Goal: Task Accomplishment & Management: Use online tool/utility

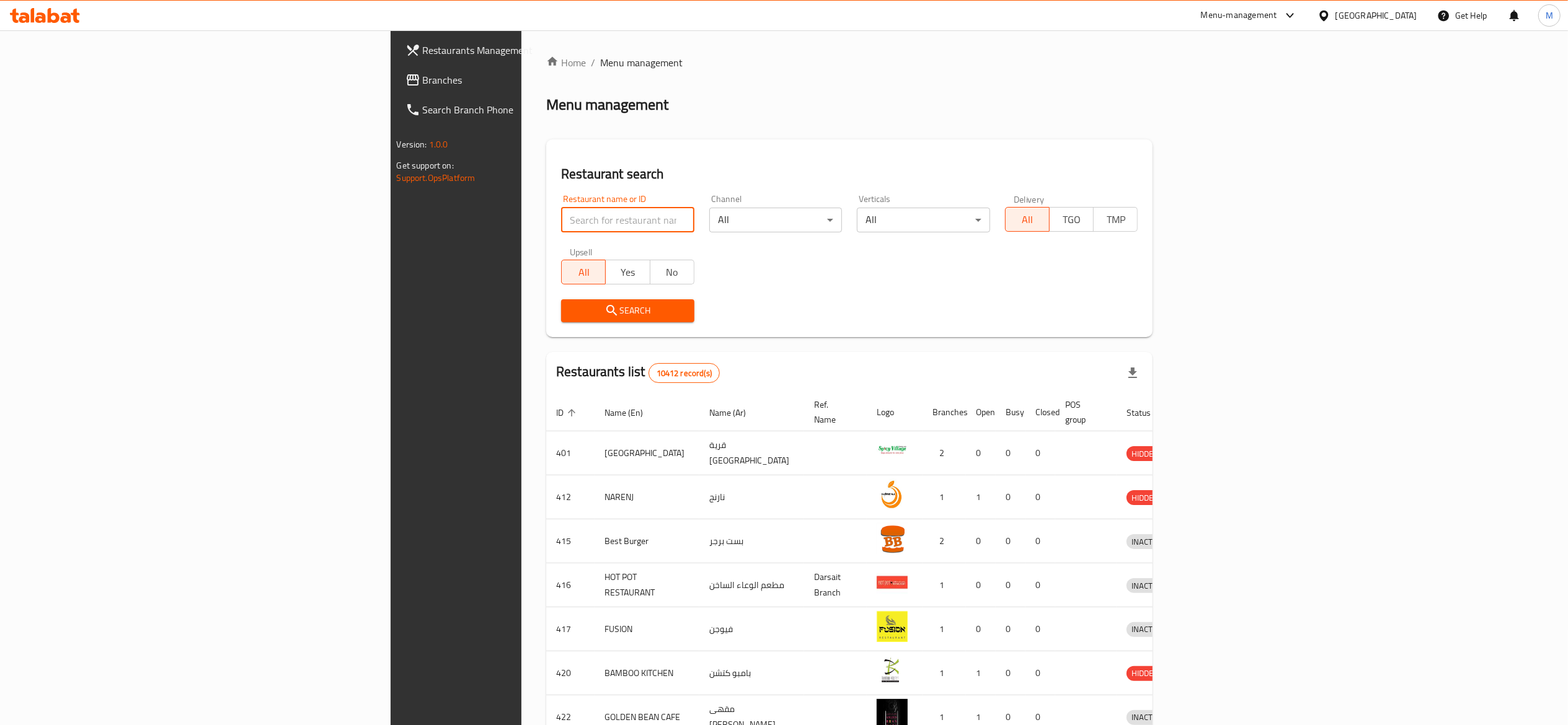
click at [561, 229] on input "search" at bounding box center [627, 221] width 133 height 25
type input "escala"
click button "Search" at bounding box center [627, 310] width 133 height 23
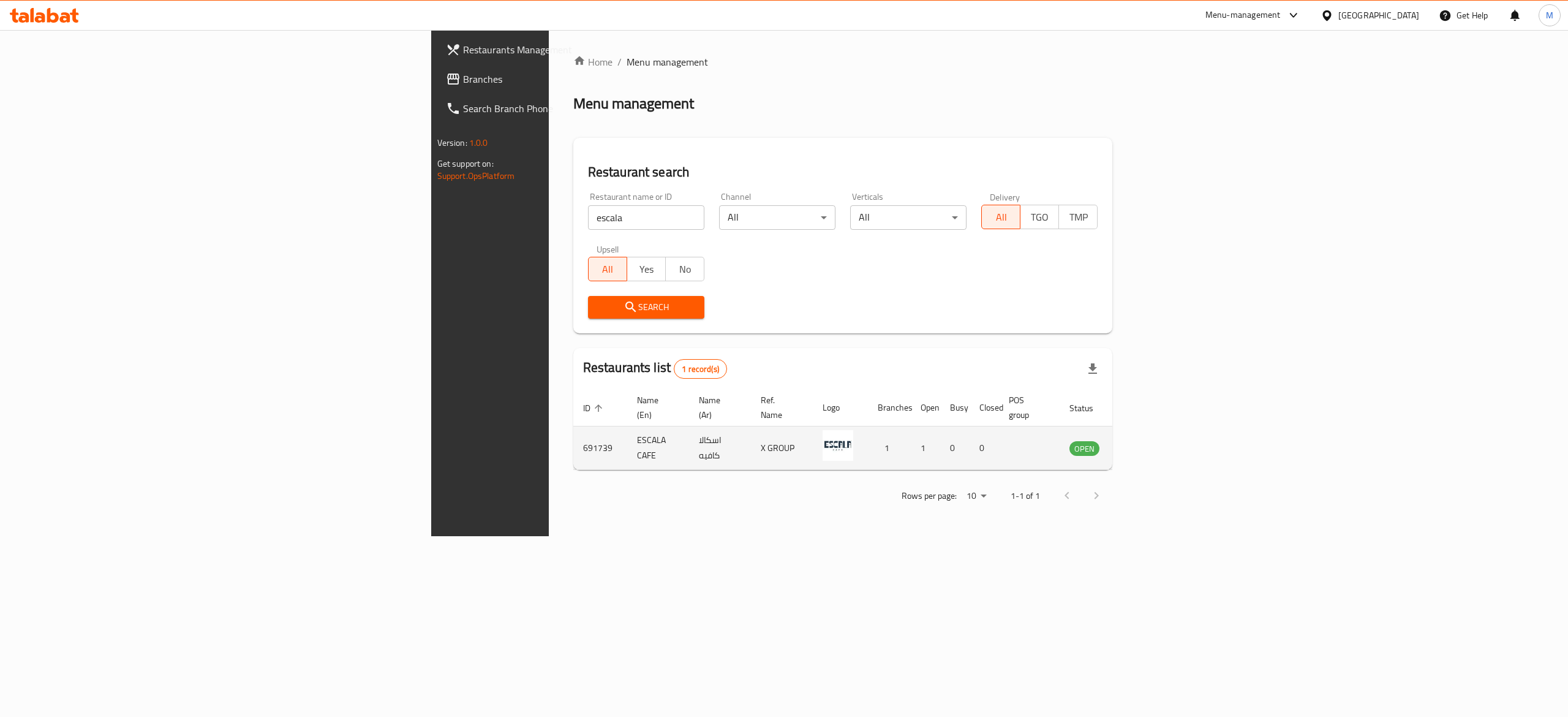
click at [1166, 429] on td "enhanced table" at bounding box center [1144, 448] width 42 height 44
click at [1149, 440] on icon "enhanced table" at bounding box center [1141, 448] width 15 height 15
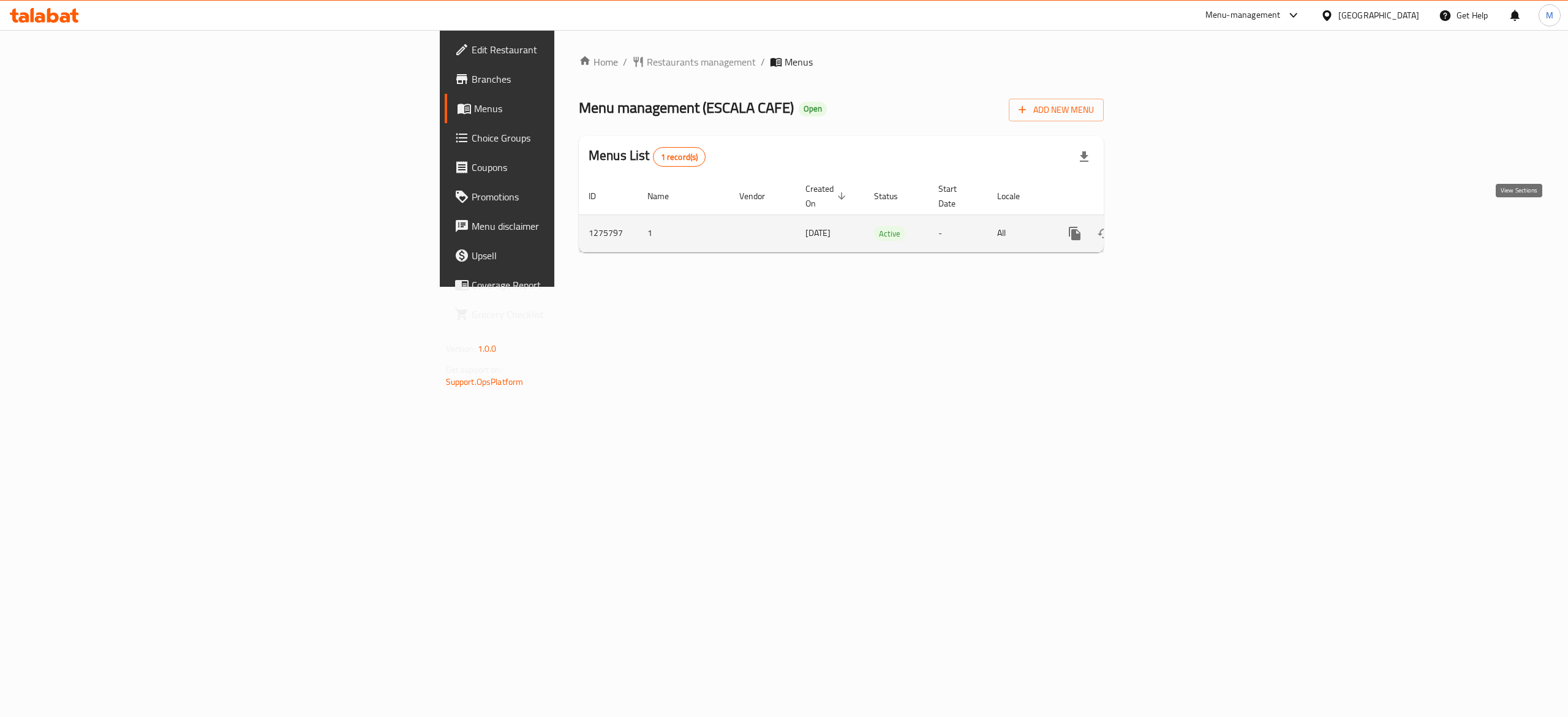
click at [1171, 226] on icon "enhanced table" at bounding box center [1163, 234] width 15 height 15
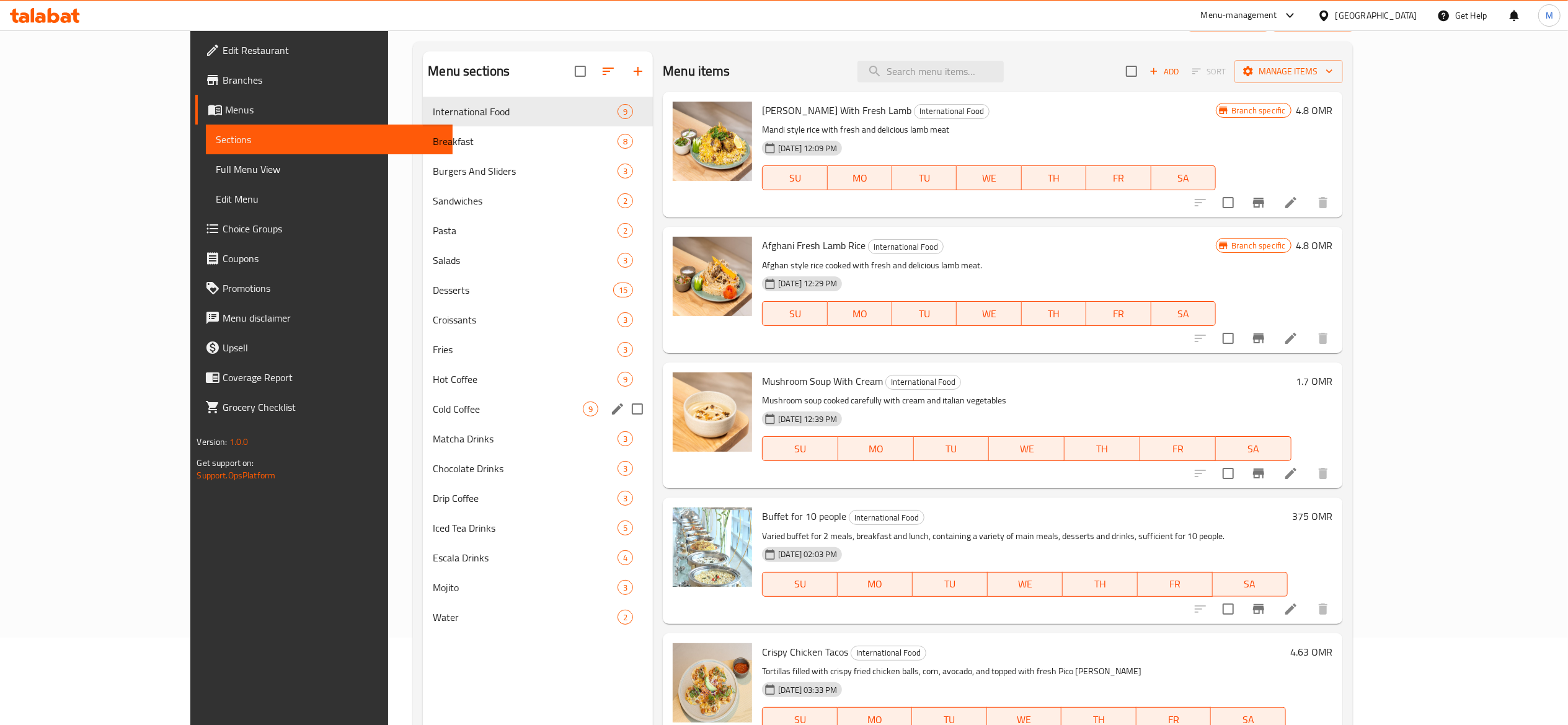
scroll to position [174, 0]
